Goal: Task Accomplishment & Management: Manage account settings

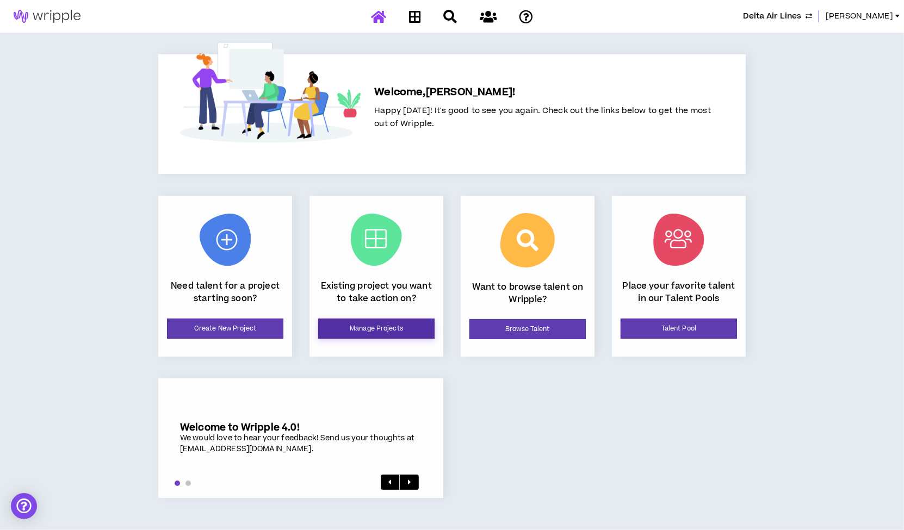
click at [379, 331] on link "Manage Projects" at bounding box center [376, 329] width 116 height 20
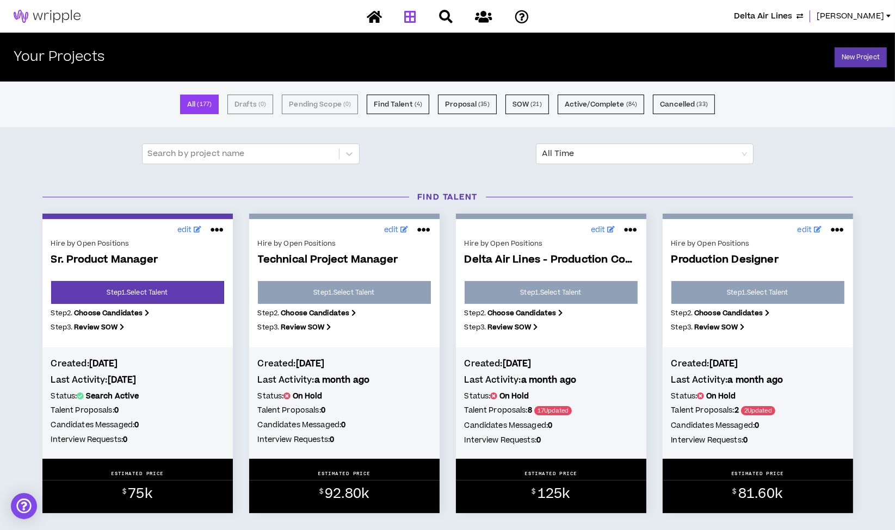
click at [632, 232] on icon at bounding box center [630, 229] width 13 height 17
click at [593, 275] on button "Close Project" at bounding box center [594, 276] width 95 height 21
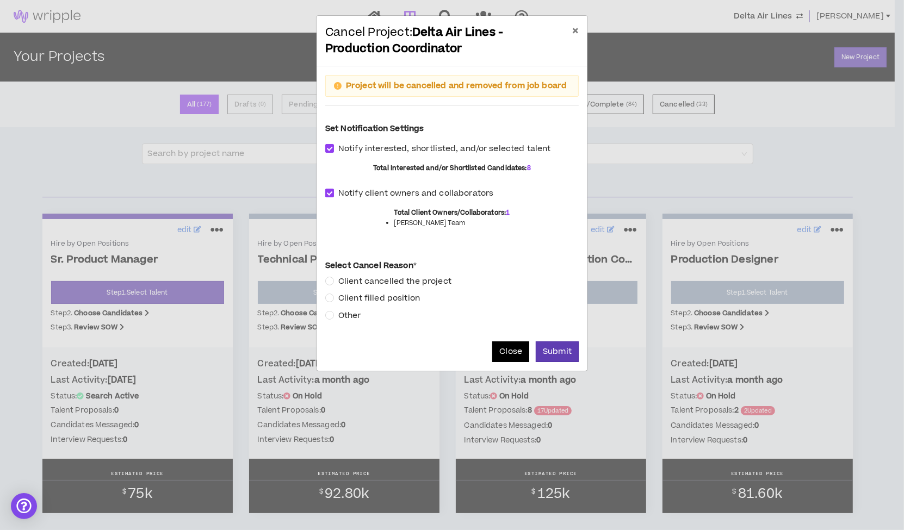
click at [504, 350] on button "Close" at bounding box center [510, 352] width 37 height 21
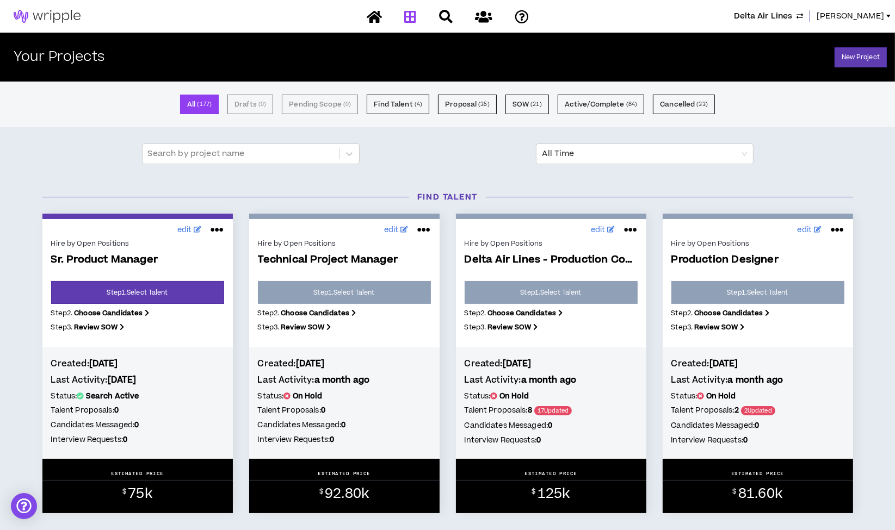
click at [632, 228] on icon at bounding box center [630, 229] width 13 height 17
click at [580, 259] on button "Cancel" at bounding box center [594, 255] width 95 height 21
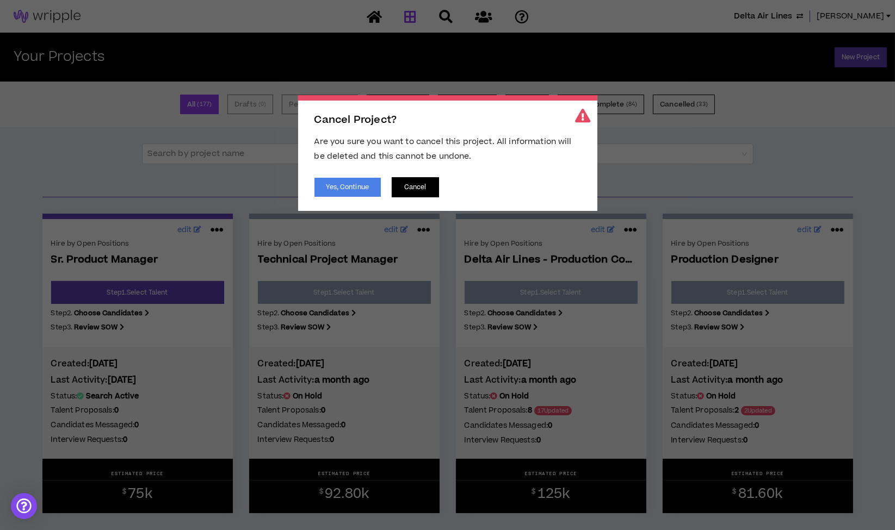
click at [420, 188] on button "Cancel" at bounding box center [415, 187] width 47 height 20
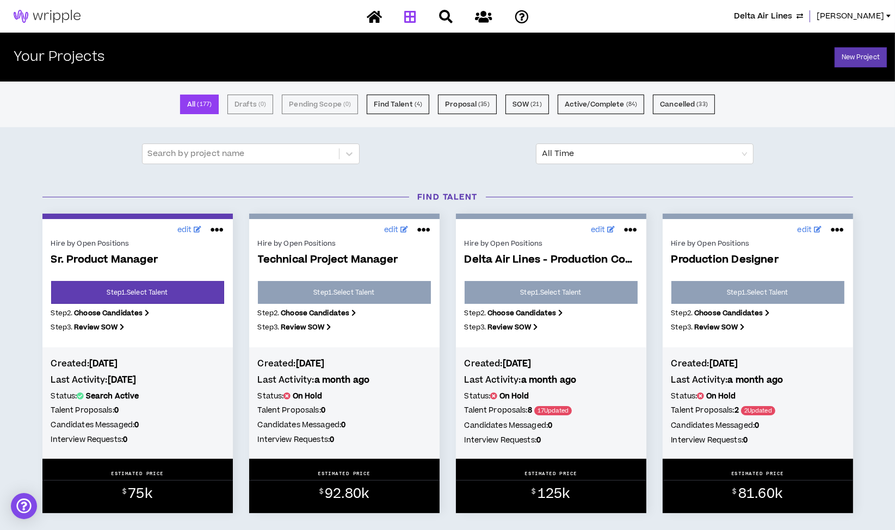
click at [632, 228] on icon at bounding box center [630, 229] width 13 height 17
click at [608, 272] on button "Close Project" at bounding box center [594, 276] width 95 height 21
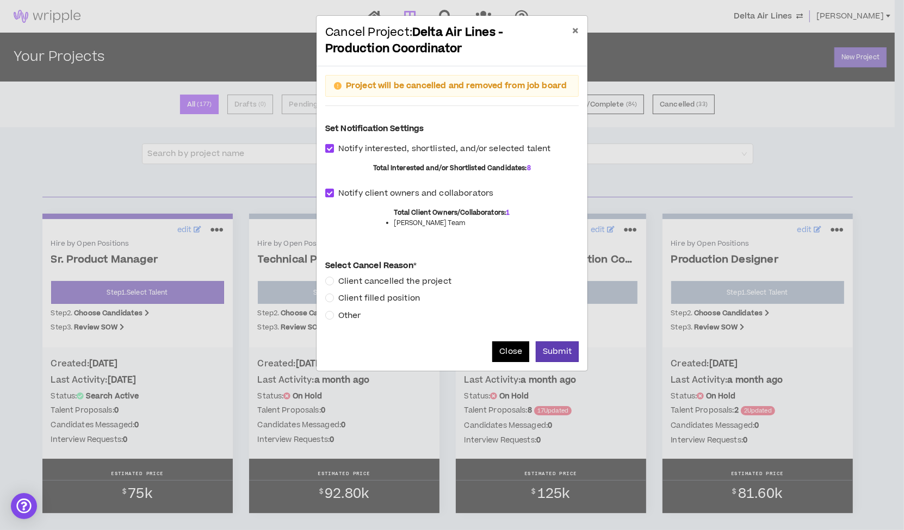
click at [504, 346] on button "Close" at bounding box center [510, 352] width 37 height 21
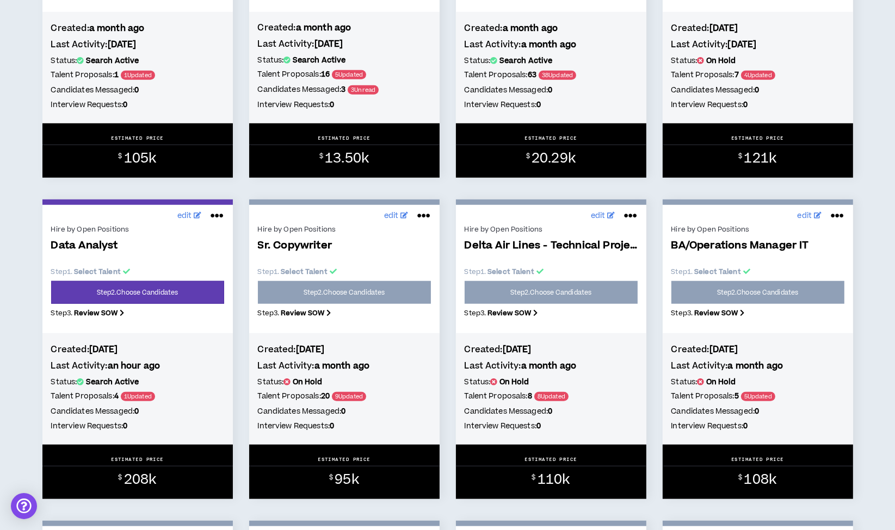
scroll to position [1011, 0]
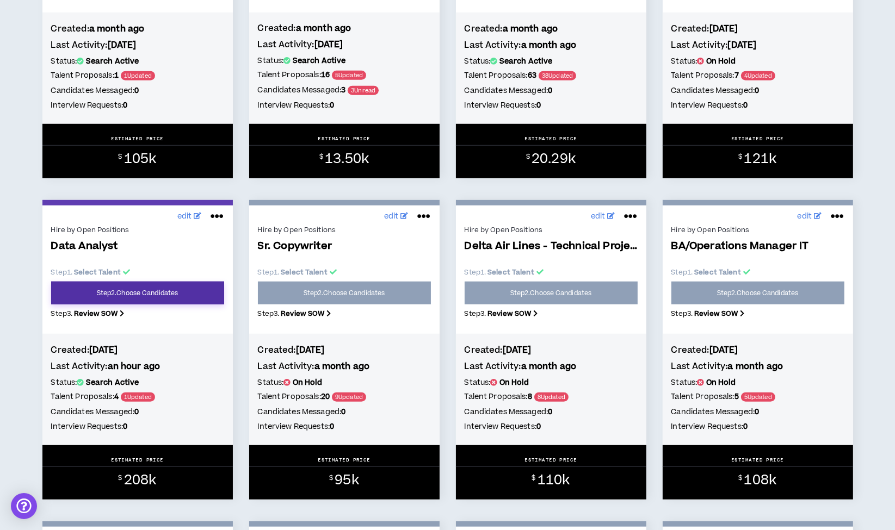
click at [140, 296] on link "Step 2 . Choose Candidates" at bounding box center [137, 293] width 173 height 23
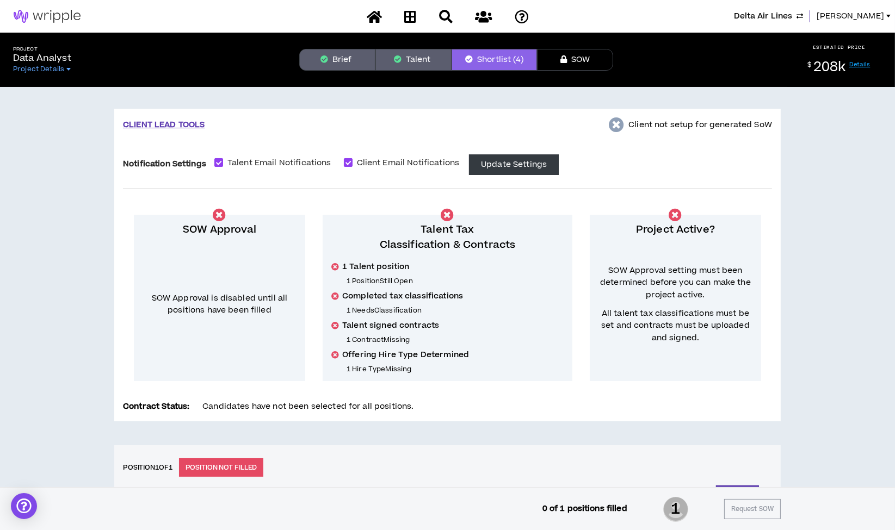
click at [340, 65] on button "Brief" at bounding box center [337, 60] width 76 height 22
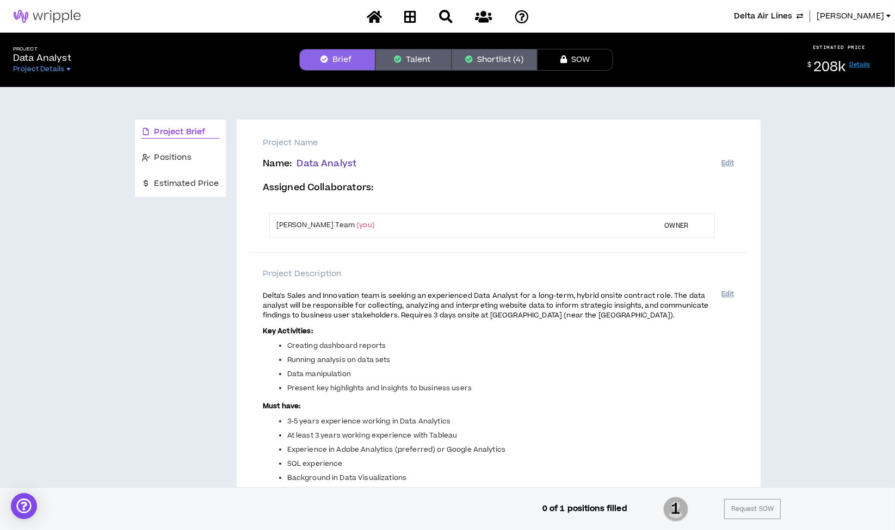
click at [494, 63] on button "Shortlist (4)" at bounding box center [493, 60] width 85 height 22
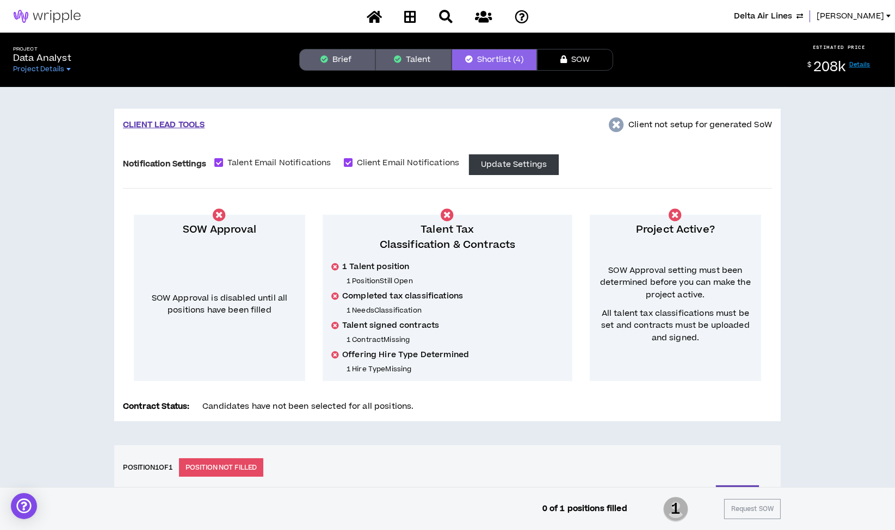
click at [338, 55] on button "Brief" at bounding box center [337, 60] width 76 height 22
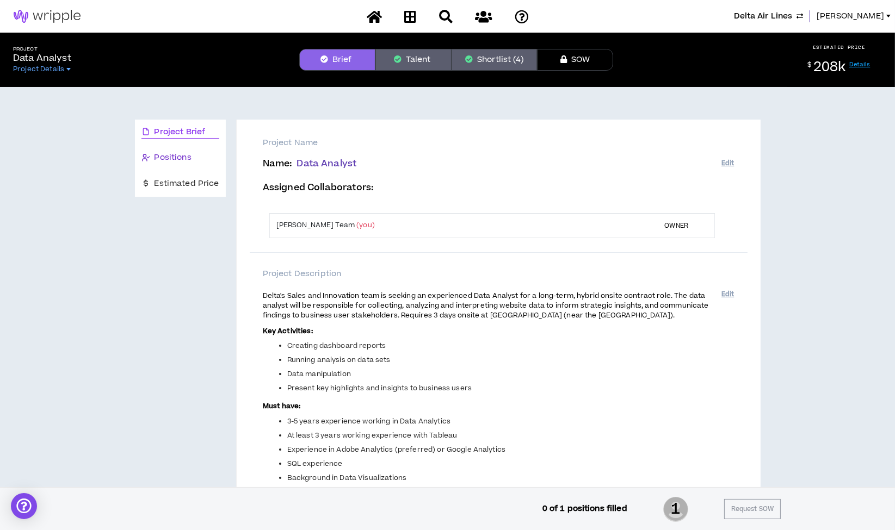
click at [184, 159] on span "Positions" at bounding box center [172, 158] width 37 height 12
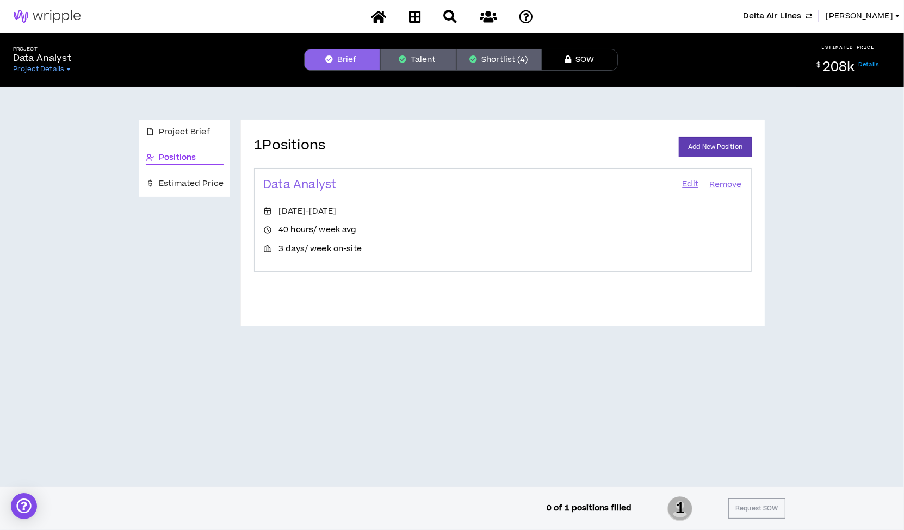
click at [691, 183] on link "Edit" at bounding box center [690, 184] width 18 height 15
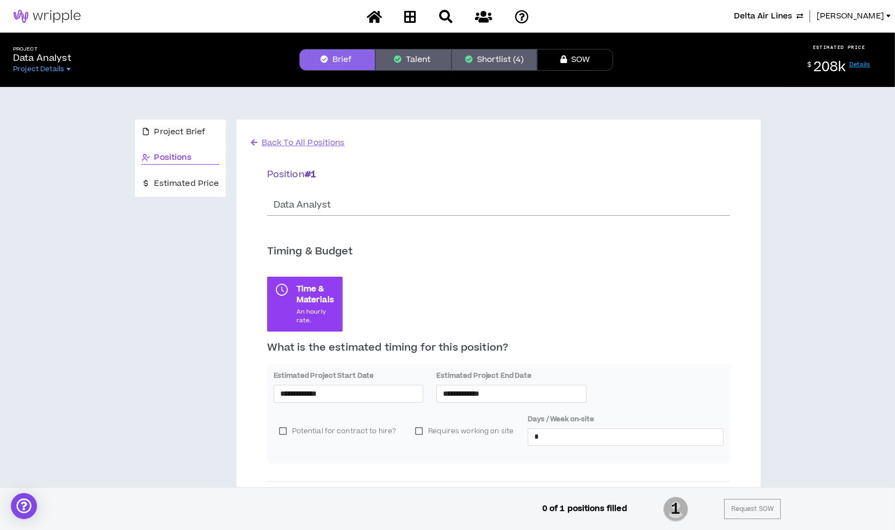
click at [497, 57] on button "Shortlist (4)" at bounding box center [493, 60] width 85 height 22
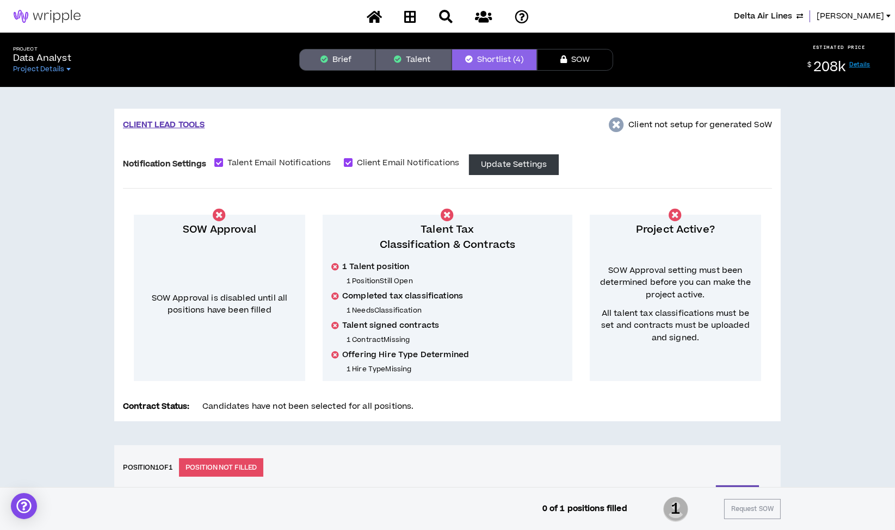
click at [320, 57] on button "Brief" at bounding box center [337, 60] width 76 height 22
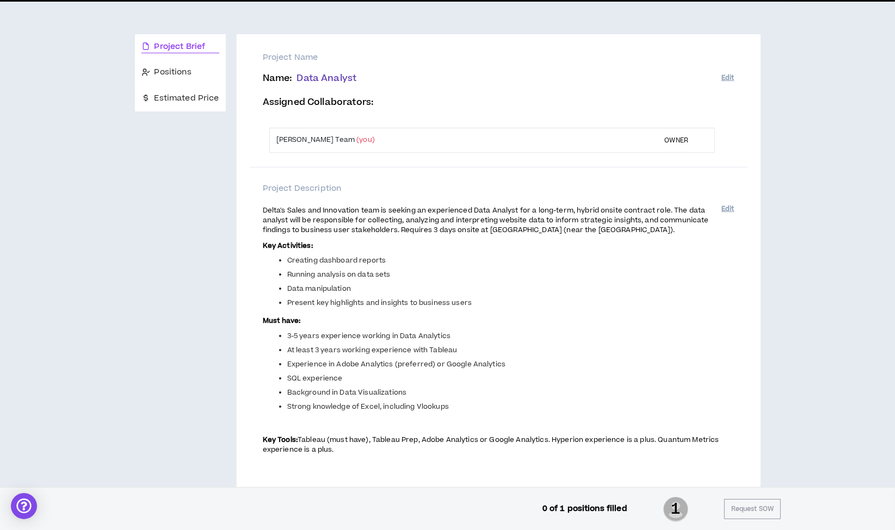
scroll to position [87, 0]
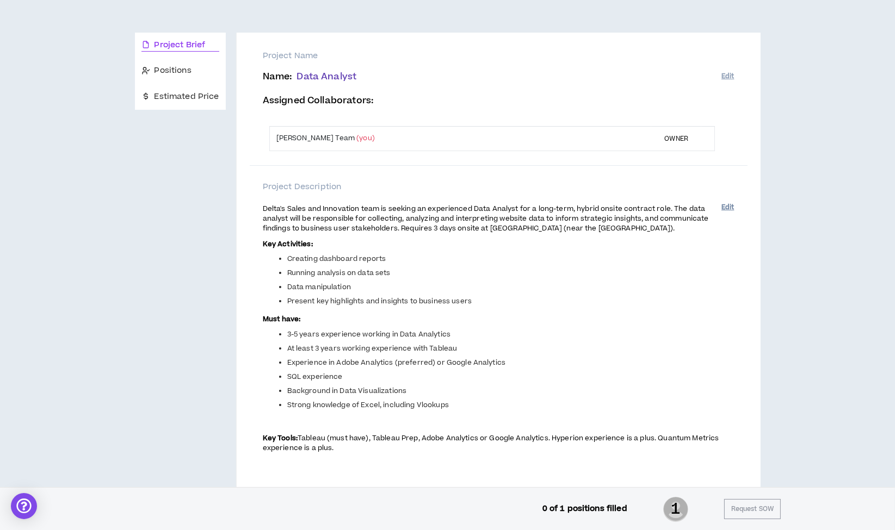
click at [725, 206] on button "Edit" at bounding box center [727, 208] width 13 height 18
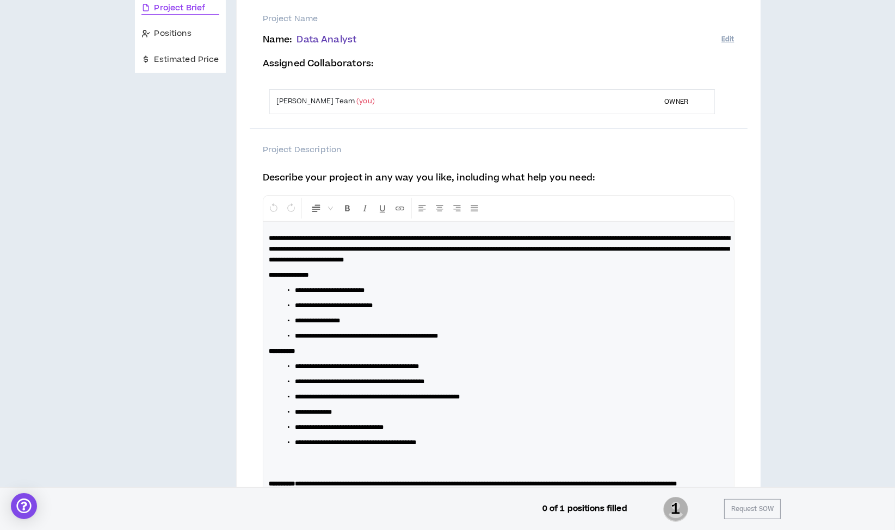
scroll to position [144, 0]
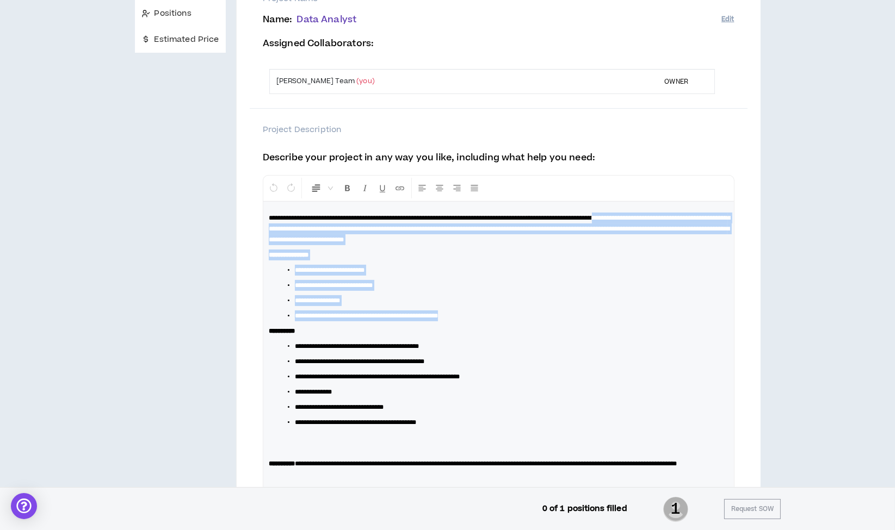
drag, startPoint x: 675, startPoint y: 214, endPoint x: 493, endPoint y: 317, distance: 208.5
click at [493, 317] on div "**********" at bounding box center [498, 367] width 471 height 331
copy div "**********"
click at [524, 327] on p "**********" at bounding box center [499, 331] width 460 height 11
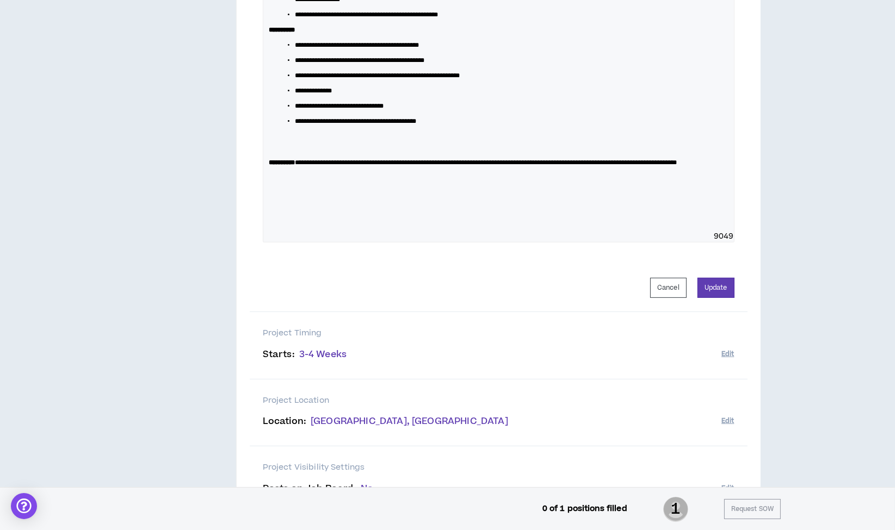
scroll to position [449, 0]
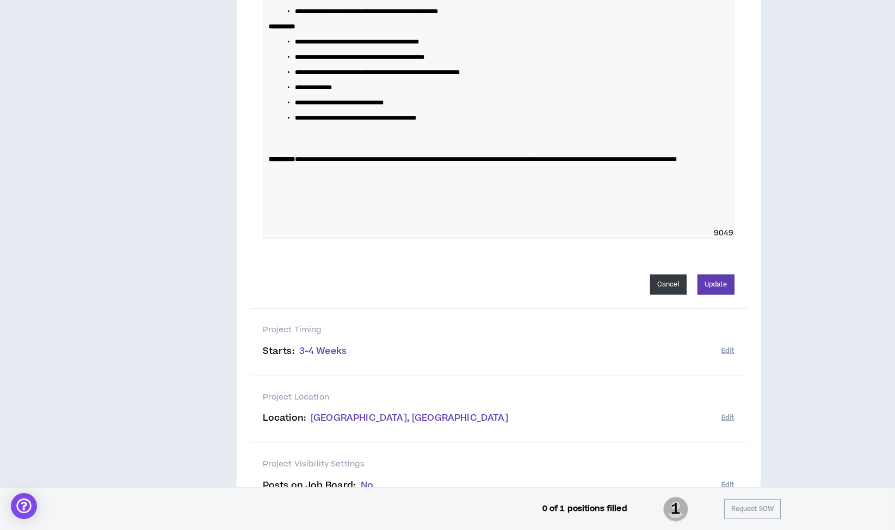
click at [663, 294] on button "Cancel" at bounding box center [668, 285] width 36 height 20
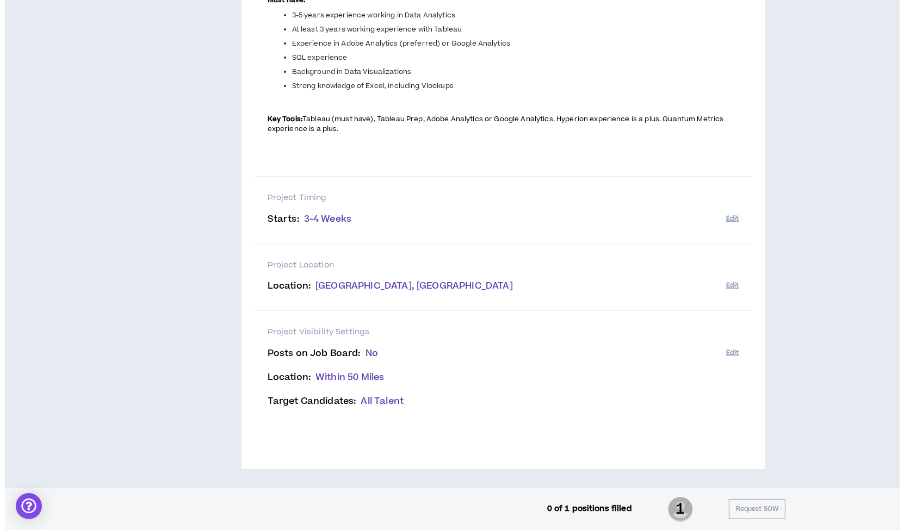
scroll to position [0, 0]
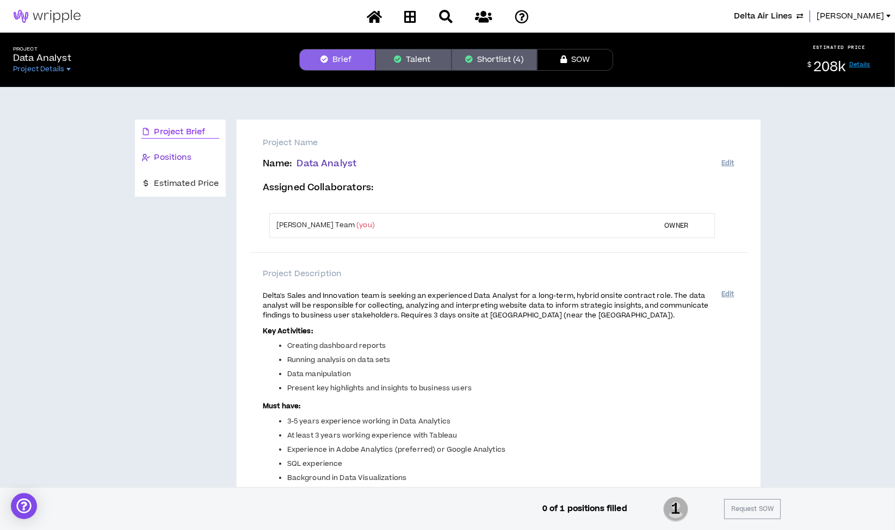
click at [186, 159] on span "Positions" at bounding box center [172, 158] width 37 height 12
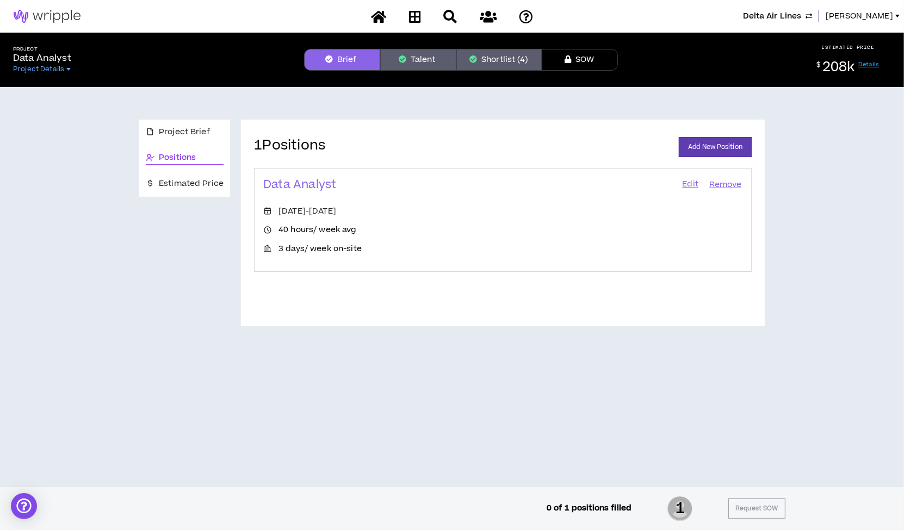
click at [693, 179] on link "Edit" at bounding box center [690, 184] width 18 height 15
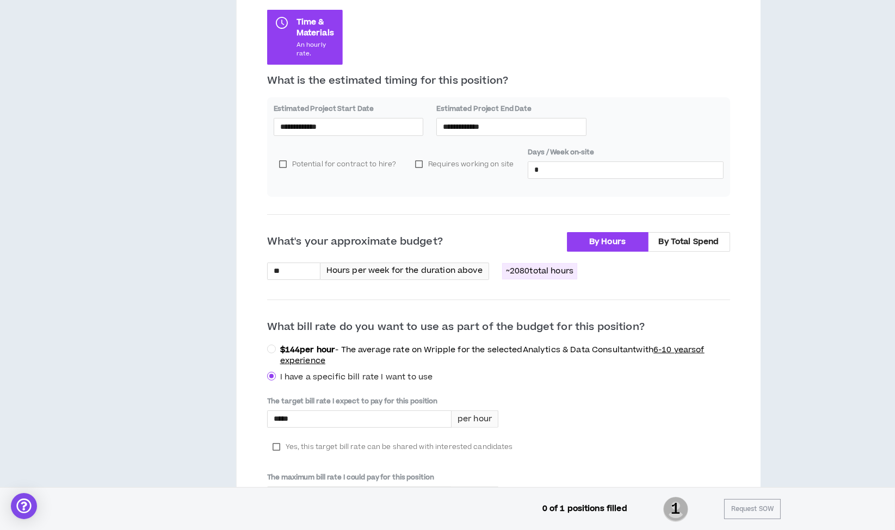
scroll to position [267, 0]
click at [499, 129] on input "**********" at bounding box center [511, 127] width 137 height 12
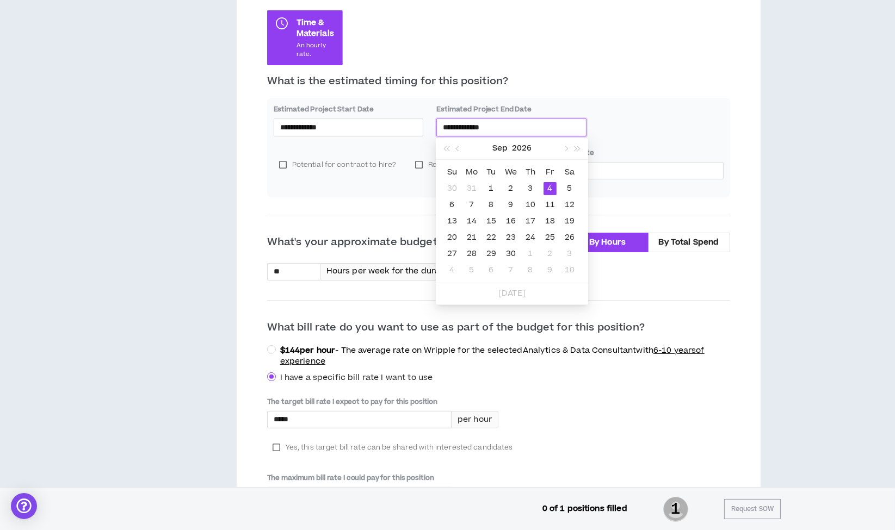
type input "**********"
click at [409, 195] on div "**********" at bounding box center [498, 147] width 463 height 99
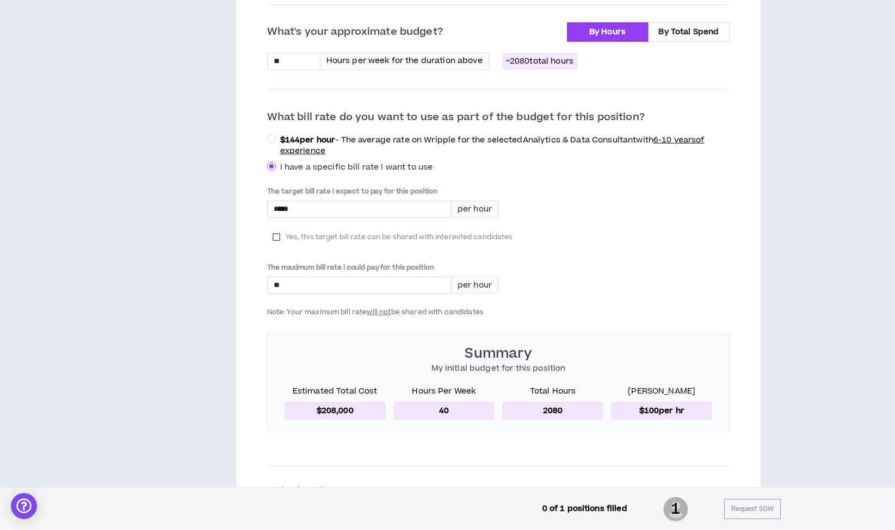
scroll to position [0, 0]
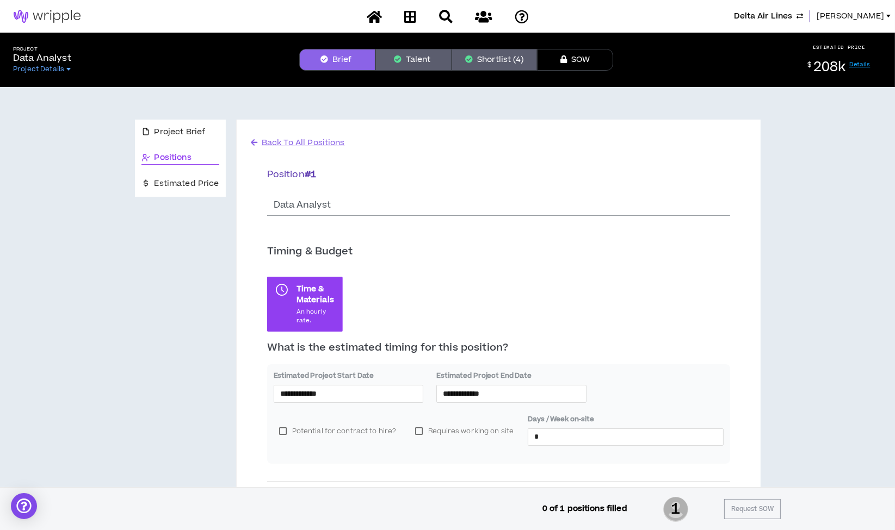
click at [831, 11] on span "[PERSON_NAME]" at bounding box center [849, 16] width 67 height 12
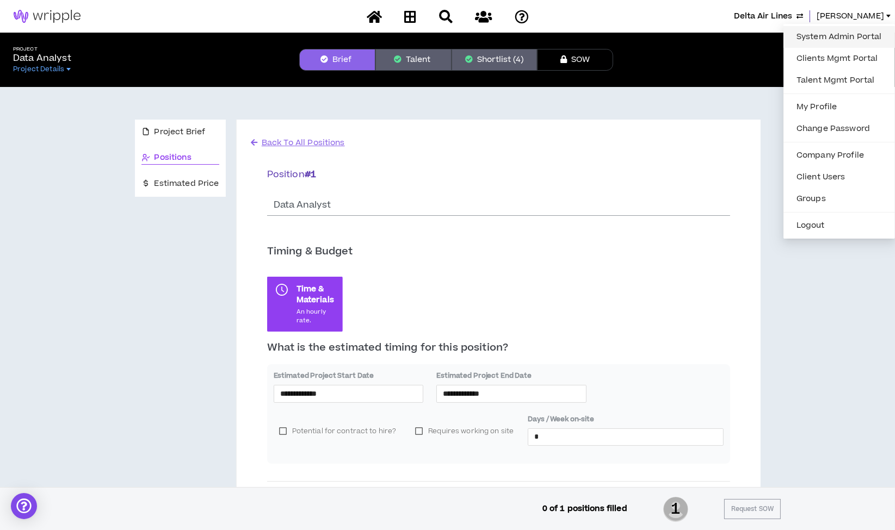
click at [833, 34] on link "System Admin Portal" at bounding box center [839, 37] width 98 height 16
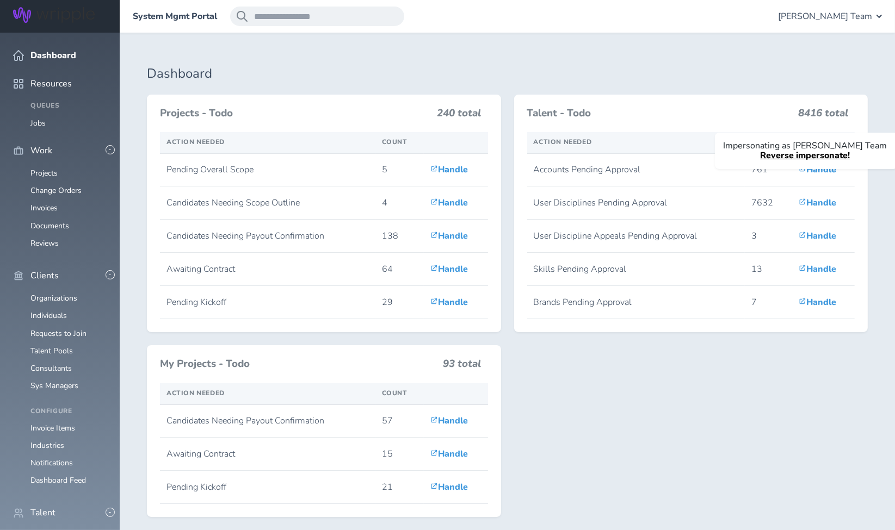
scroll to position [95, 0]
click at [55, 530] on link "Individuals" at bounding box center [48, 536] width 36 height 10
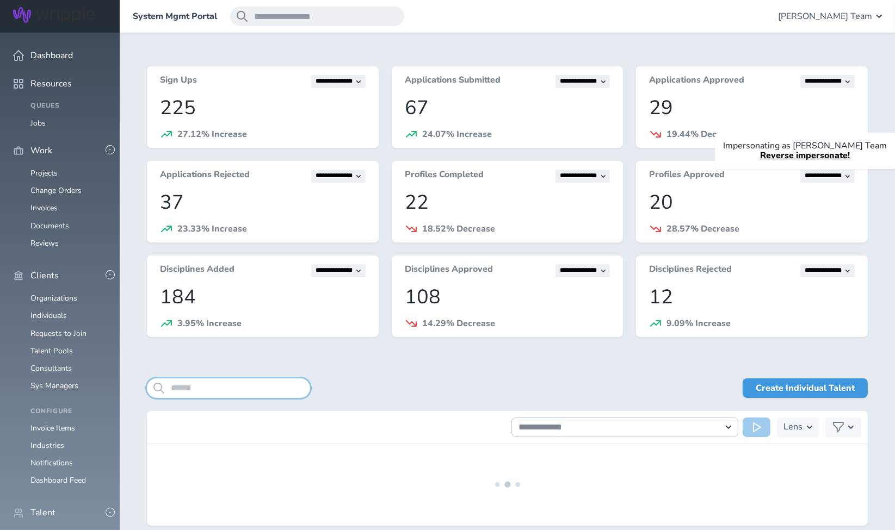
click at [231, 389] on input "search" at bounding box center [228, 389] width 163 height 20
paste input "**********"
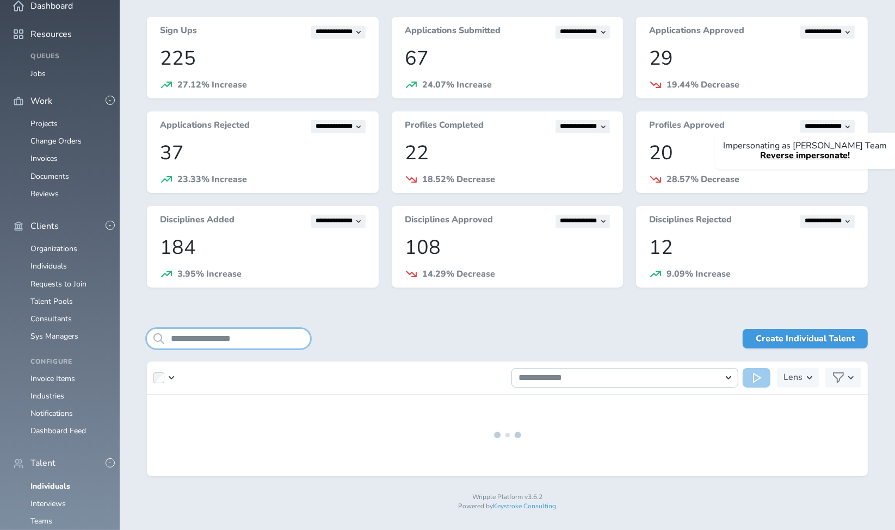
scroll to position [71, 0]
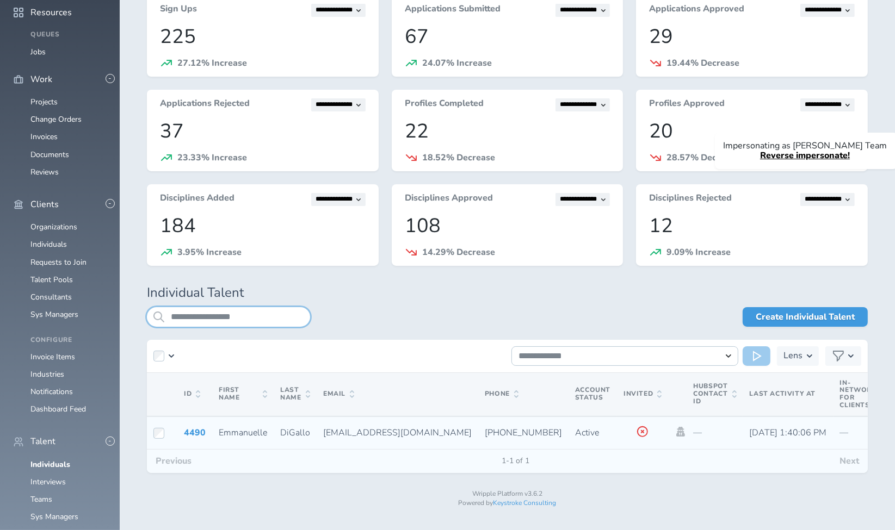
type input "**********"
drag, startPoint x: 430, startPoint y: 431, endPoint x: 497, endPoint y: 432, distance: 66.4
copy span "612-723-9804"
